Goal: Task Accomplishment & Management: Use online tool/utility

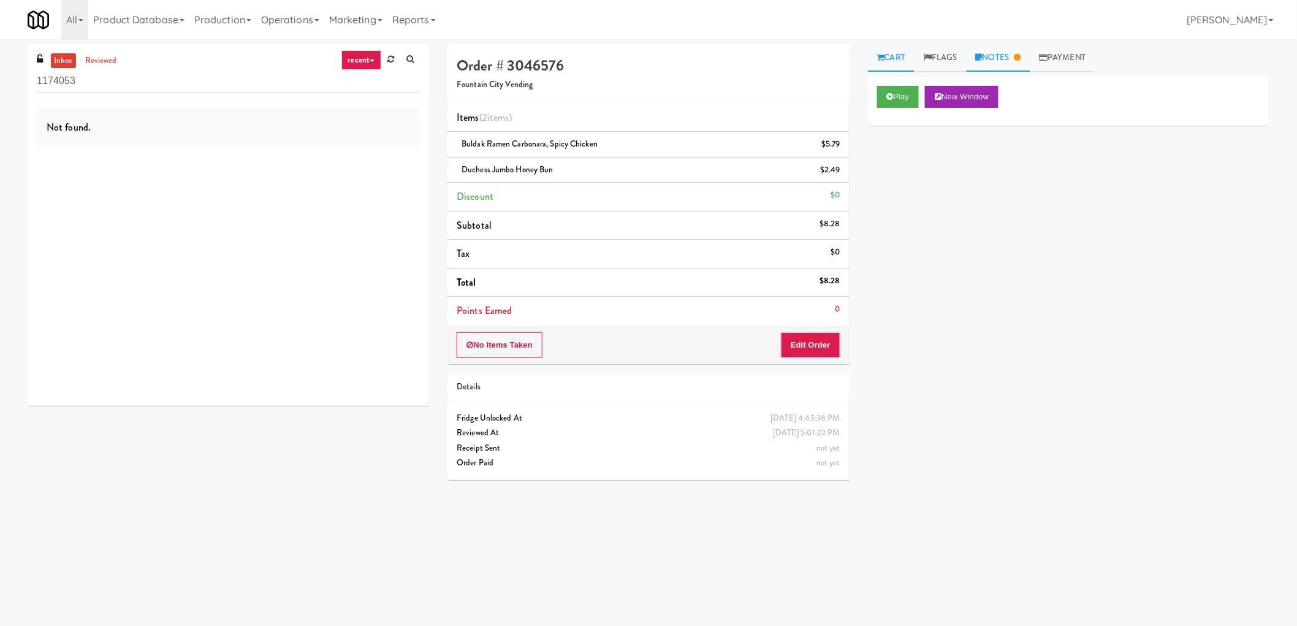
drag, startPoint x: 1018, startPoint y: 56, endPoint x: 1006, endPoint y: 64, distance: 15.0
click at [1018, 56] on link "Notes" at bounding box center [998, 58] width 64 height 28
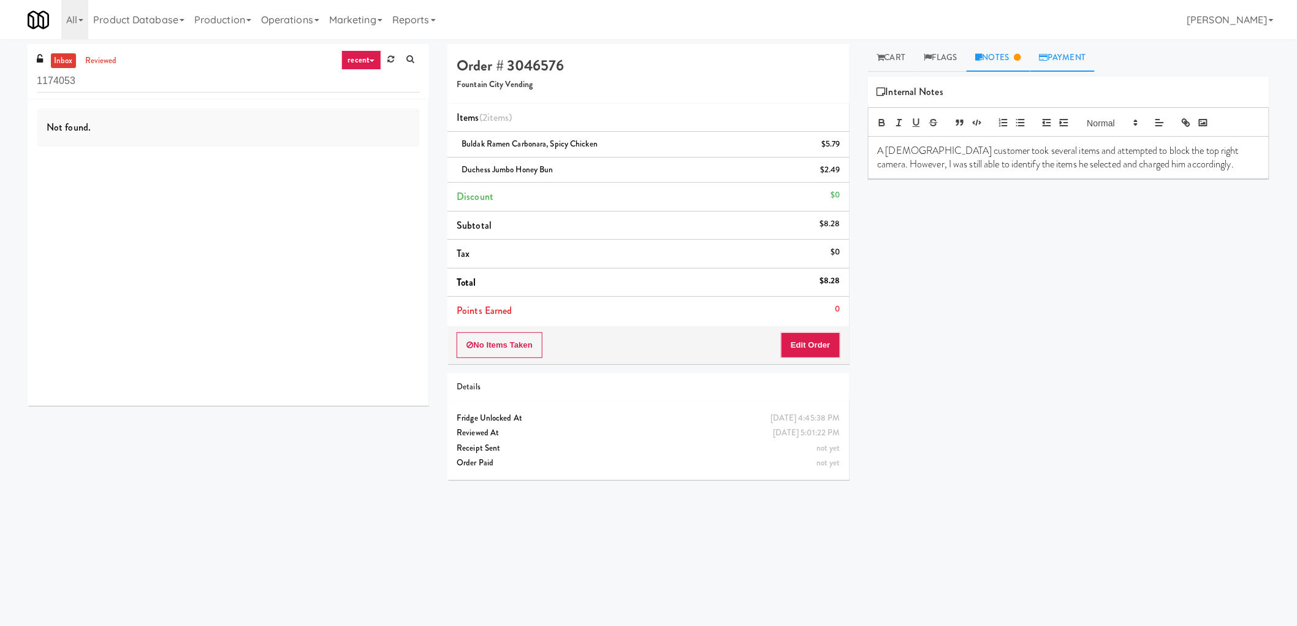
click at [1082, 58] on link "Payment" at bounding box center [1062, 58] width 65 height 28
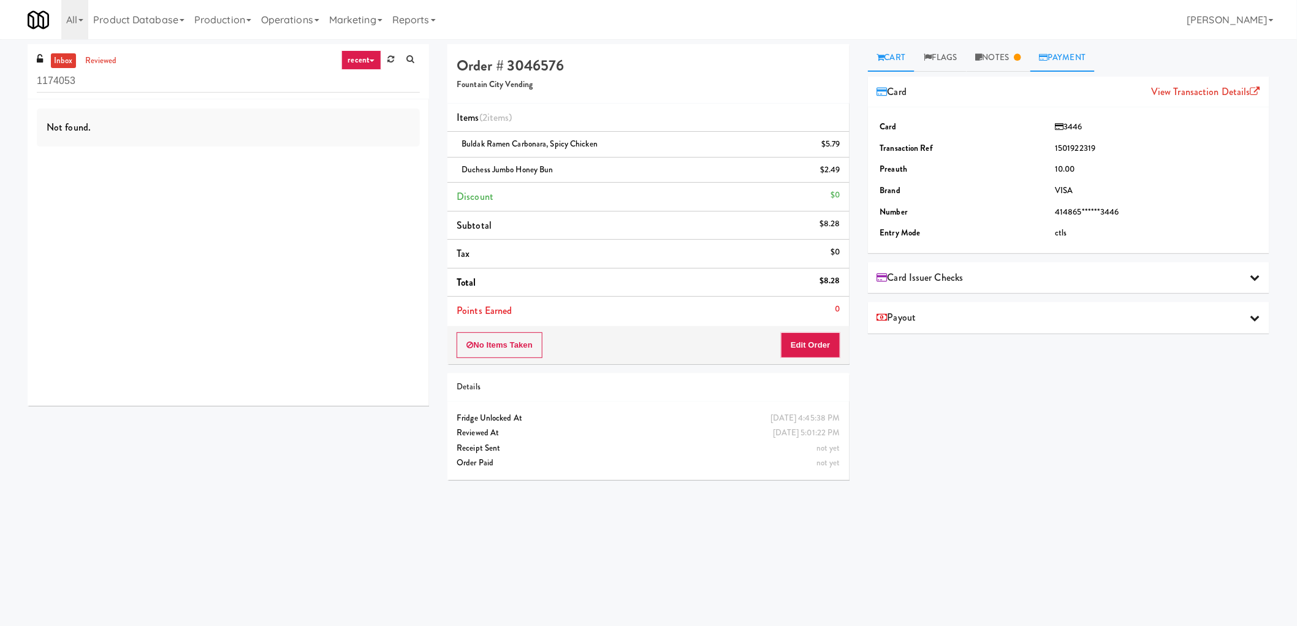
click at [890, 53] on link "Cart" at bounding box center [891, 58] width 47 height 28
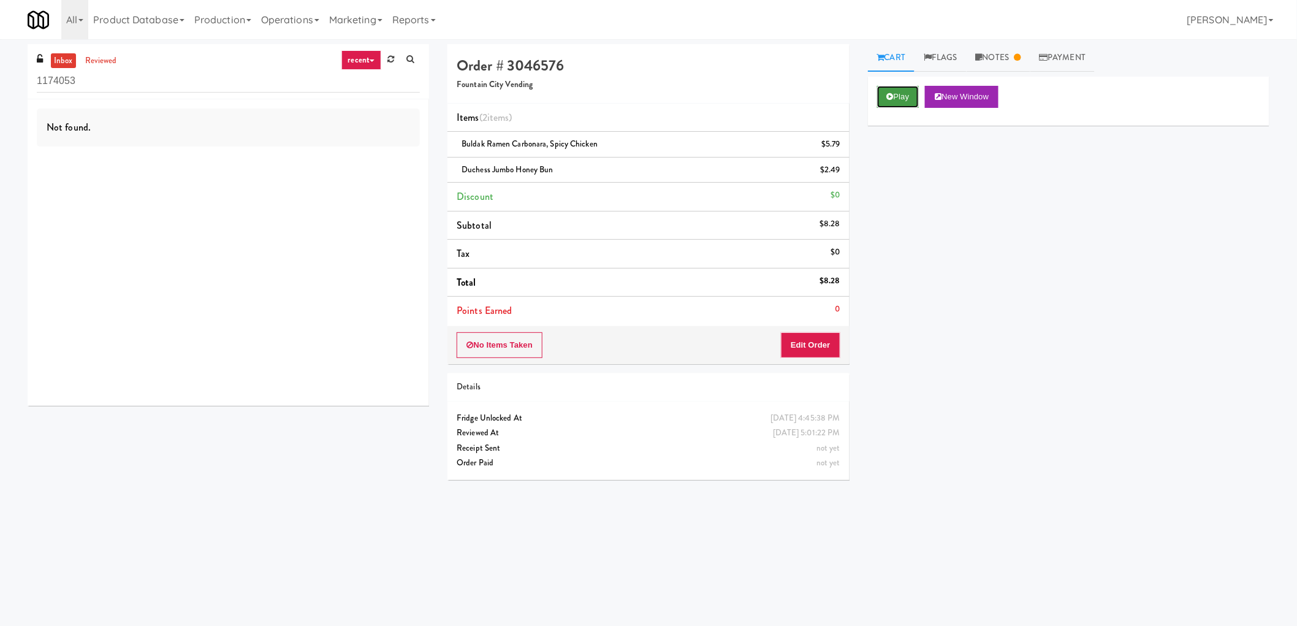
click at [901, 90] on button "Play" at bounding box center [898, 97] width 42 height 22
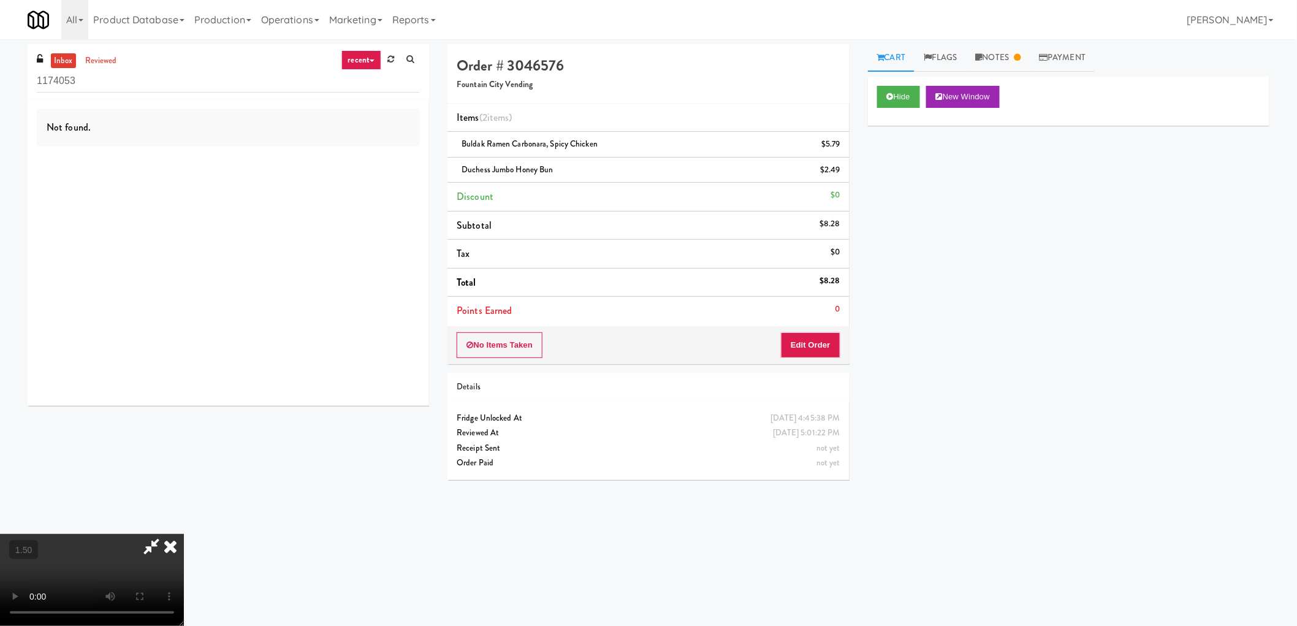
click at [184, 534] on video at bounding box center [92, 580] width 184 height 92
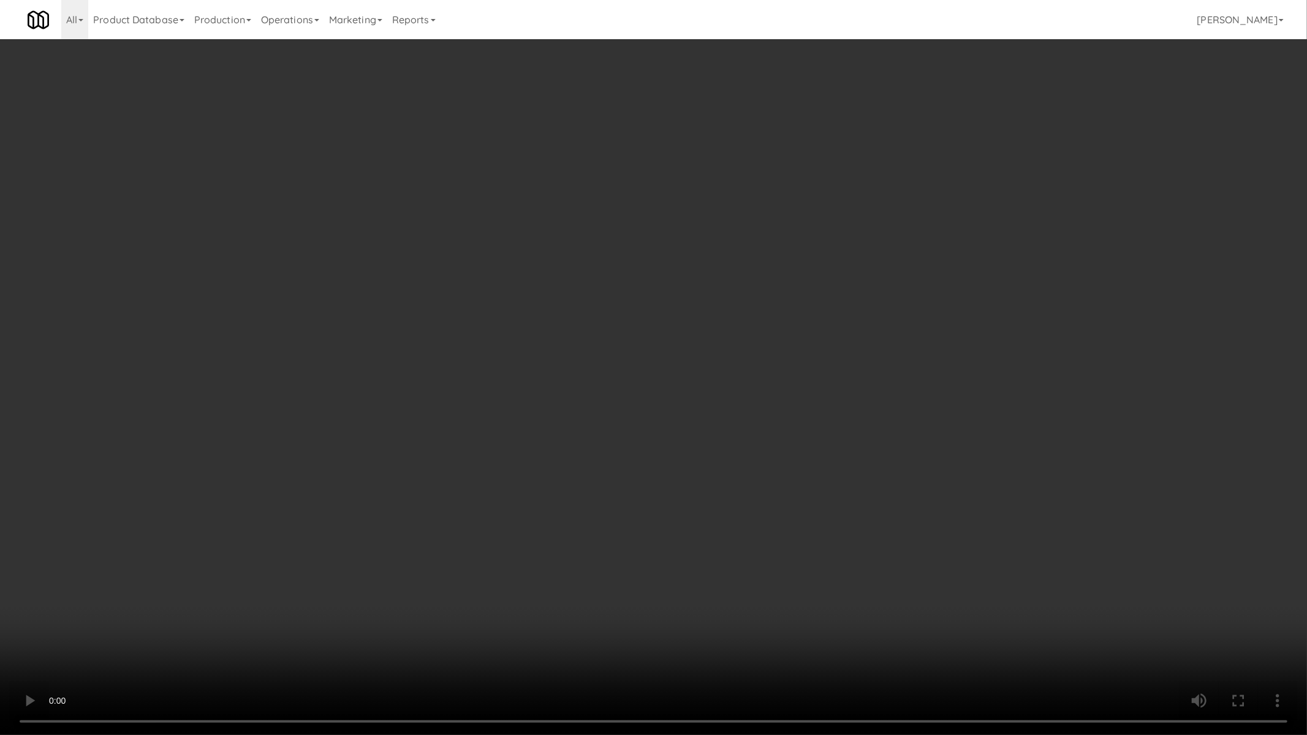
click at [798, 466] on video at bounding box center [653, 367] width 1307 height 735
click at [800, 466] on video at bounding box center [653, 367] width 1307 height 735
click at [803, 467] on video at bounding box center [653, 367] width 1307 height 735
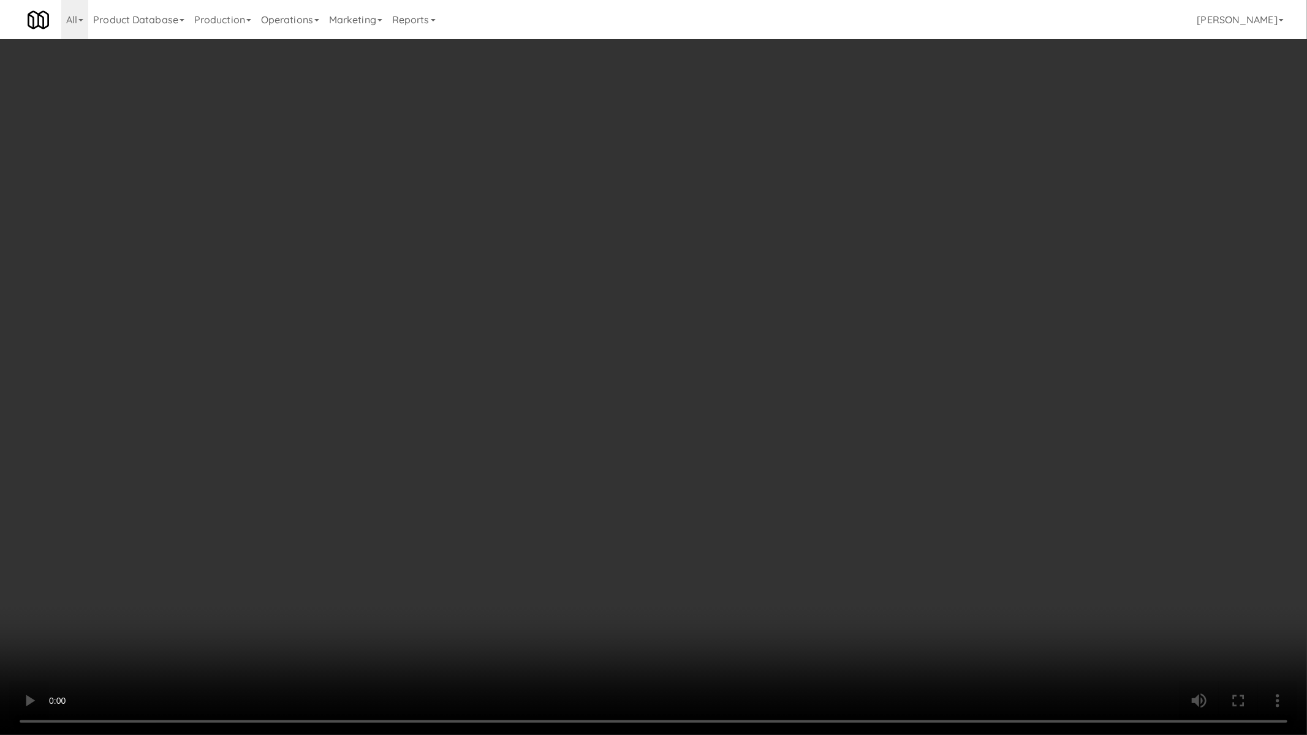
click at [805, 468] on video at bounding box center [653, 367] width 1307 height 735
click at [805, 470] on video at bounding box center [653, 367] width 1307 height 735
click at [806, 470] on video at bounding box center [653, 367] width 1307 height 735
click at [806, 471] on video at bounding box center [653, 367] width 1307 height 735
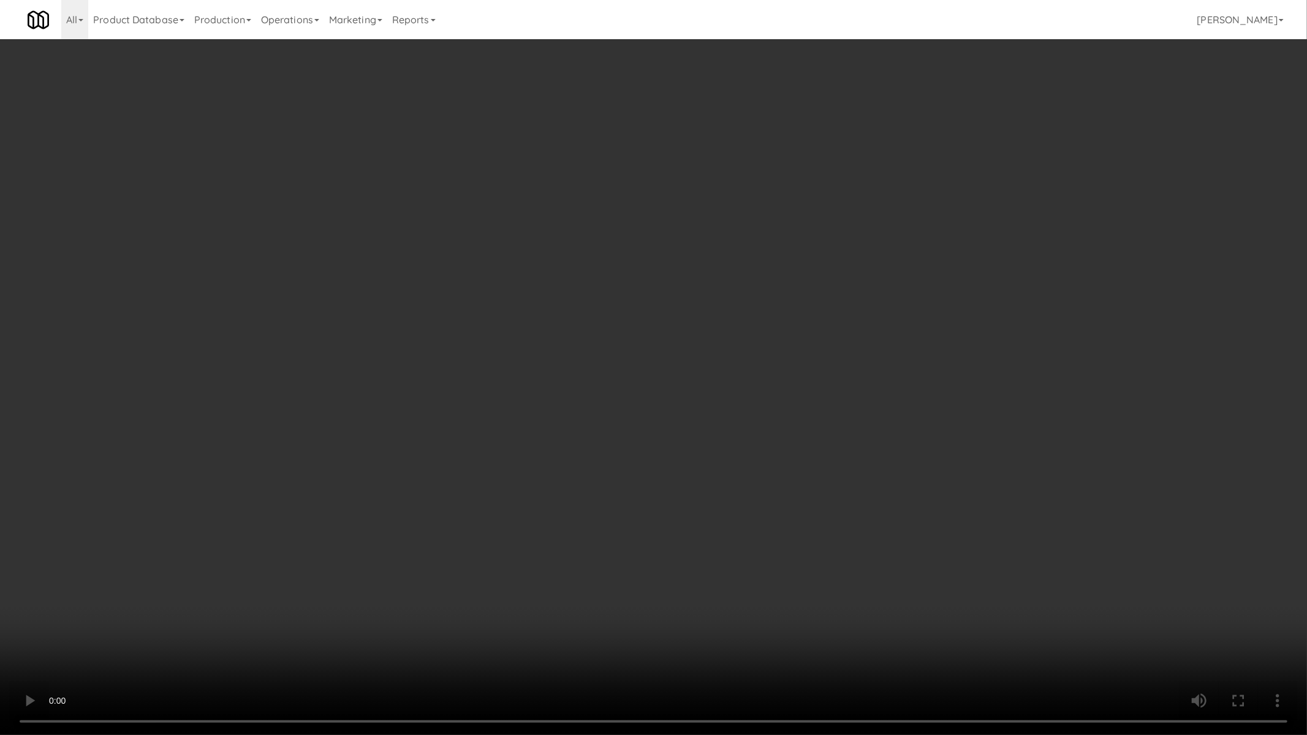
click at [807, 472] on video at bounding box center [653, 367] width 1307 height 735
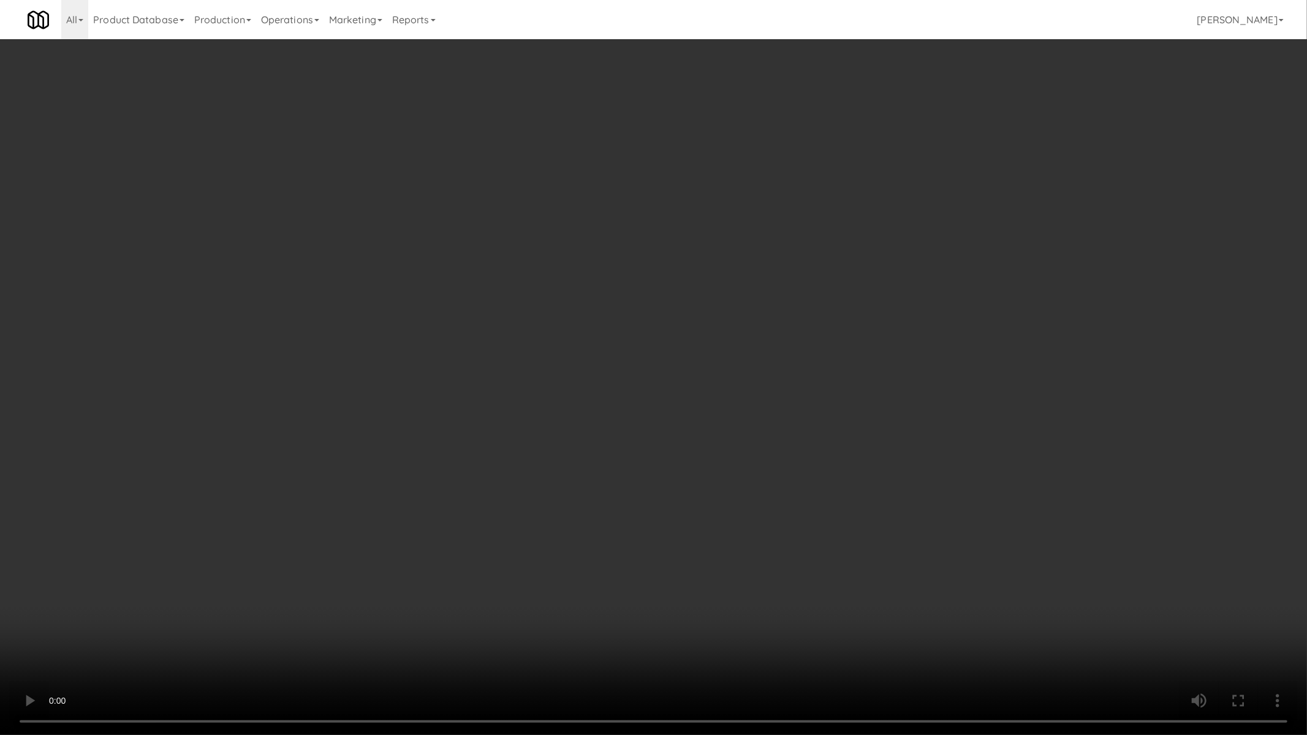
click at [808, 472] on video at bounding box center [653, 367] width 1307 height 735
click at [973, 444] on video at bounding box center [653, 367] width 1307 height 735
click at [977, 445] on video at bounding box center [653, 367] width 1307 height 735
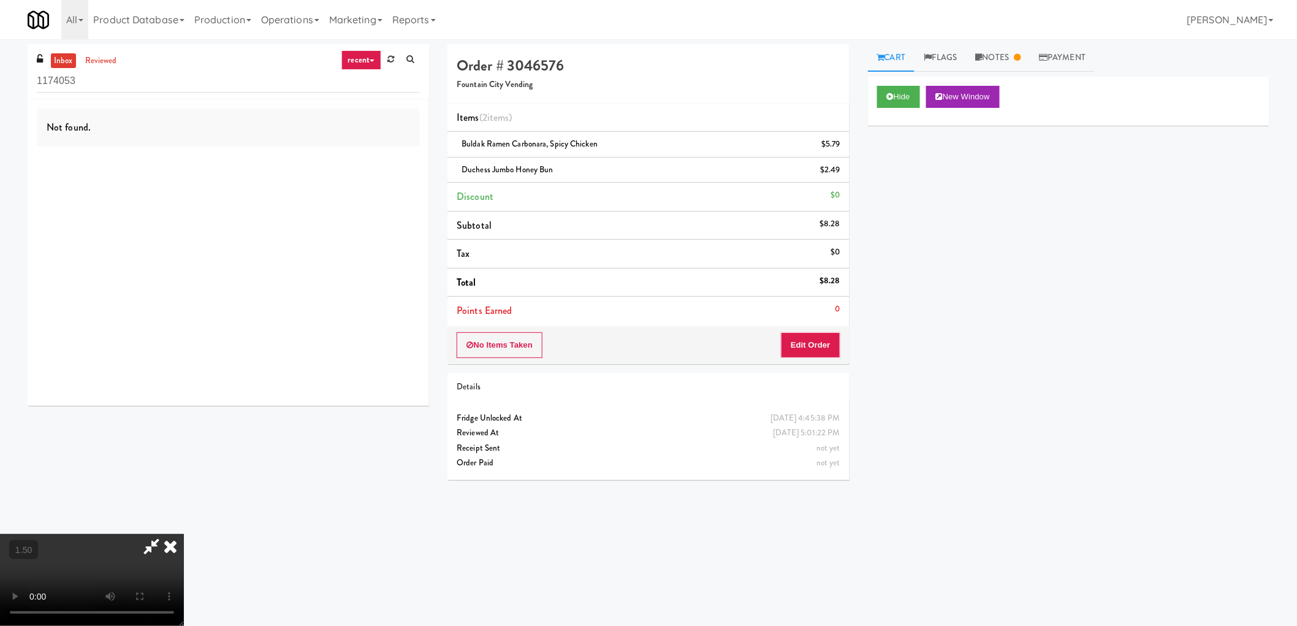
click at [165, 534] on icon at bounding box center [151, 546] width 28 height 25
click at [994, 59] on link "Notes" at bounding box center [998, 58] width 64 height 28
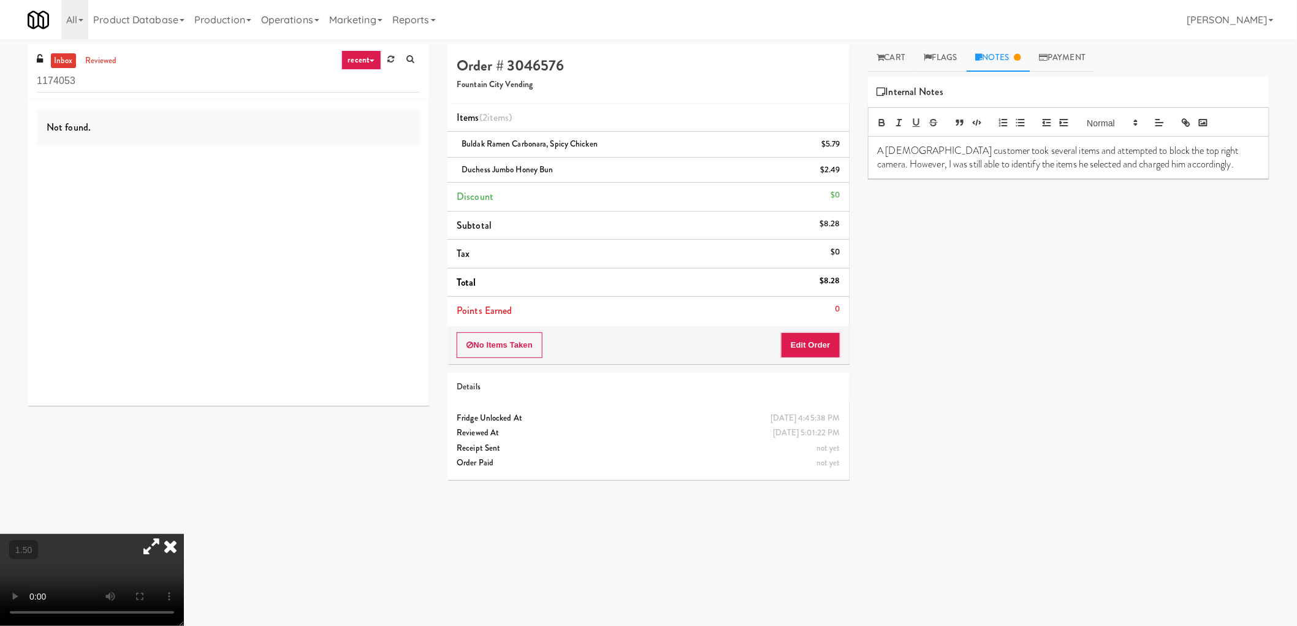
click at [886, 155] on p "A [DEMOGRAPHIC_DATA] customer took several items and attempted to block the top…" at bounding box center [1068, 158] width 382 height 28
click at [879, 138] on div "A [DEMOGRAPHIC_DATA] customer took several items and attempted to block the top…" at bounding box center [1068, 158] width 400 height 42
click at [883, 150] on p "[PERSON_NAME]: A [DEMOGRAPHIC_DATA] customer took several items and attempted t…" at bounding box center [1068, 164] width 382 height 41
drag, startPoint x: 307, startPoint y: 314, endPoint x: 308, endPoint y: 322, distance: 8.1
click at [184, 534] on video at bounding box center [92, 580] width 184 height 92
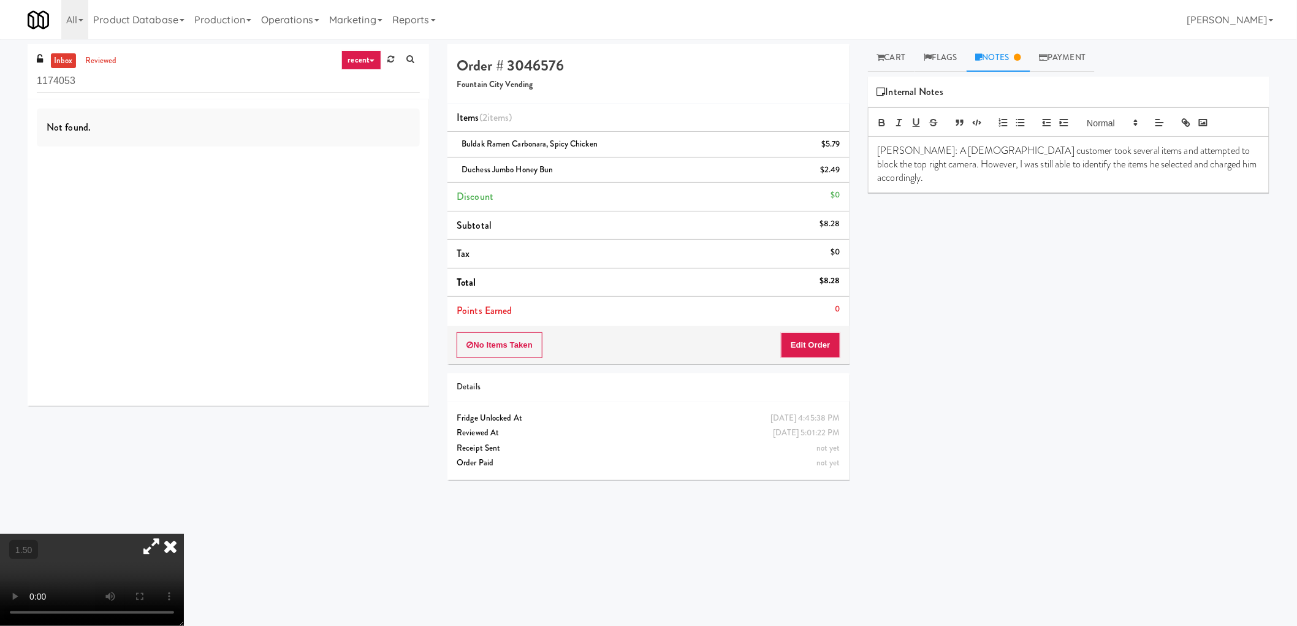
click at [184, 534] on video at bounding box center [92, 580] width 184 height 92
click at [1089, 151] on p "[PERSON_NAME]: A [DEMOGRAPHIC_DATA] customer took several items and attempted t…" at bounding box center [1068, 164] width 382 height 41
drag, startPoint x: 1089, startPoint y: 151, endPoint x: 1105, endPoint y: 151, distance: 15.3
click at [1105, 151] on p "[PERSON_NAME]: A [DEMOGRAPHIC_DATA] customer took several items and attempted t…" at bounding box center [1068, 164] width 382 height 41
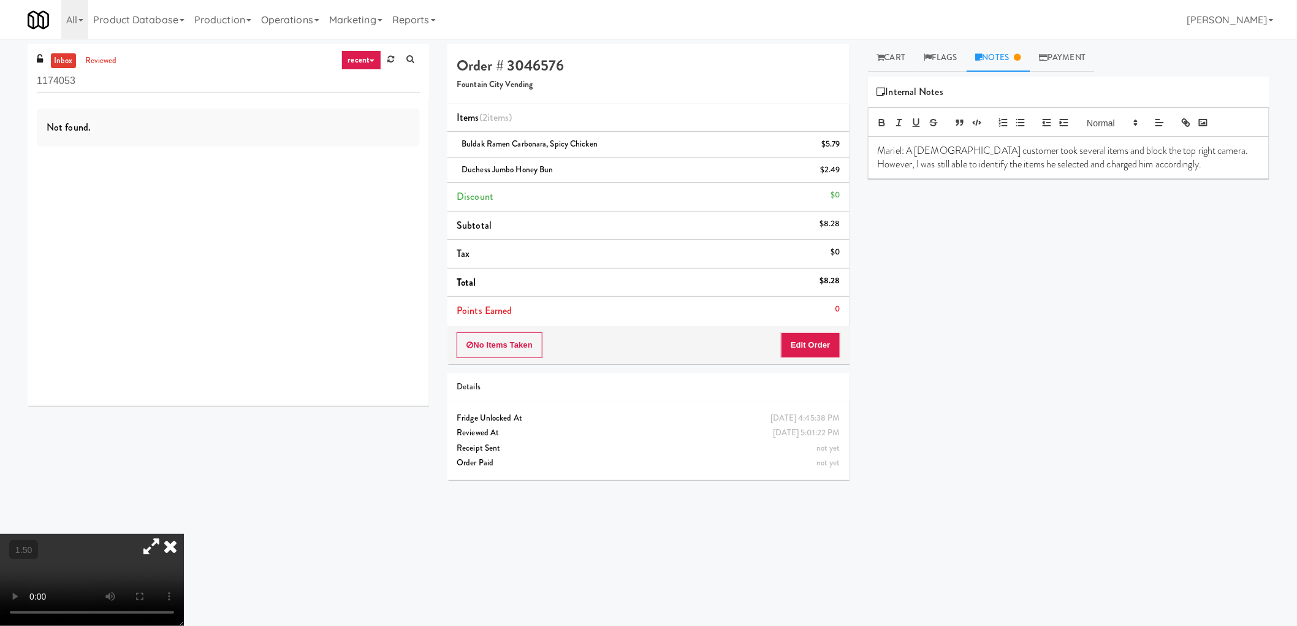
click at [1082, 152] on p "Mariel: A [DEMOGRAPHIC_DATA] customer took several items and block the top righ…" at bounding box center [1068, 158] width 382 height 28
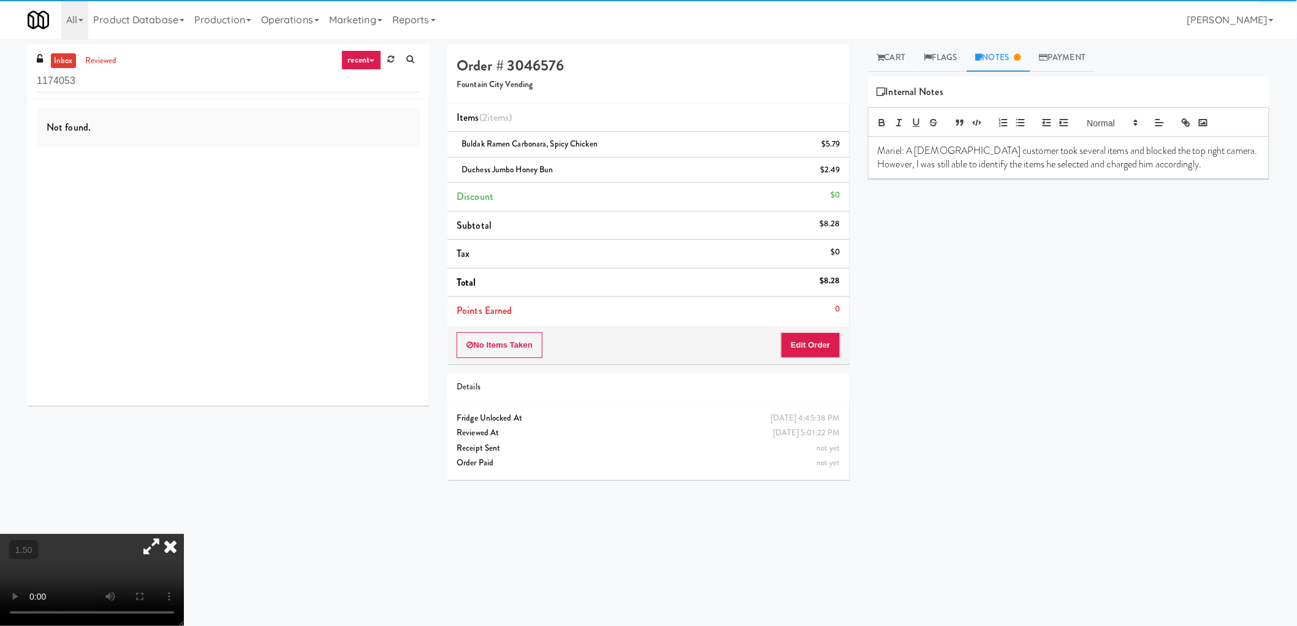
click at [1071, 146] on p "Mariel: A [DEMOGRAPHIC_DATA] customer took several items and blocked the top ri…" at bounding box center [1068, 158] width 382 height 28
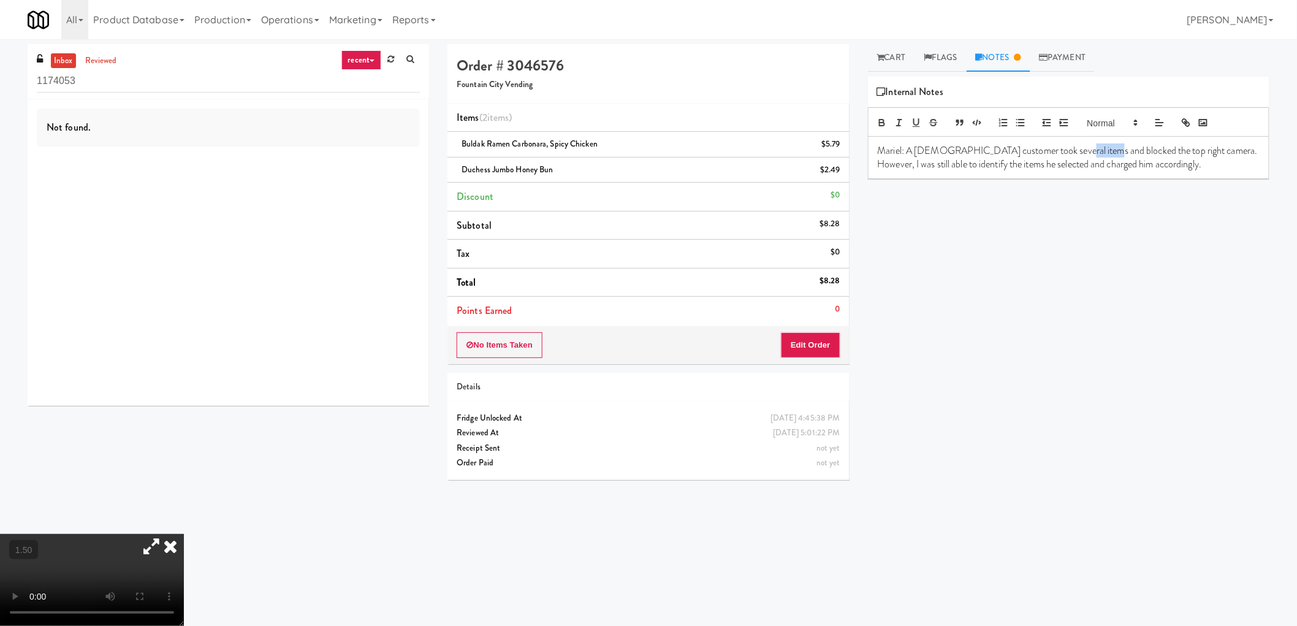
copy p "blocked"
